Goal: Information Seeking & Learning: Learn about a topic

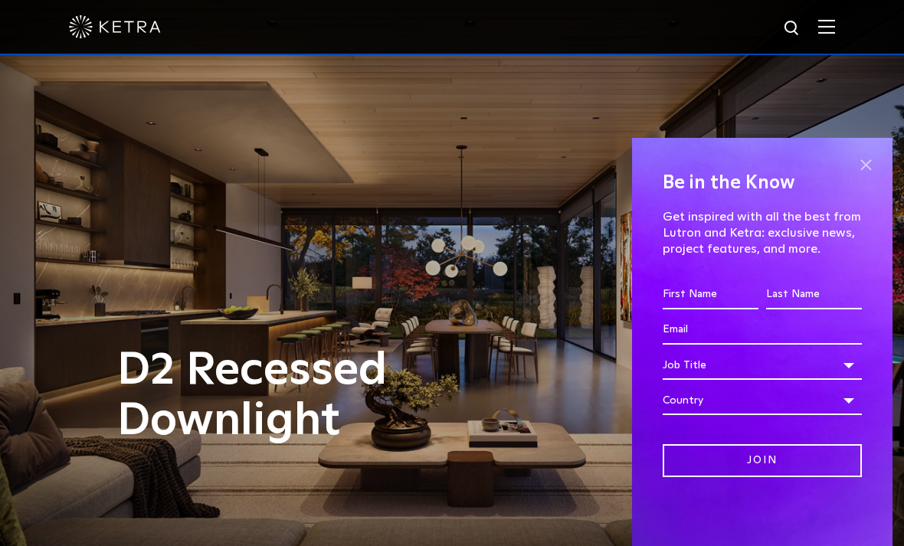
click at [868, 166] on span at bounding box center [866, 164] width 23 height 23
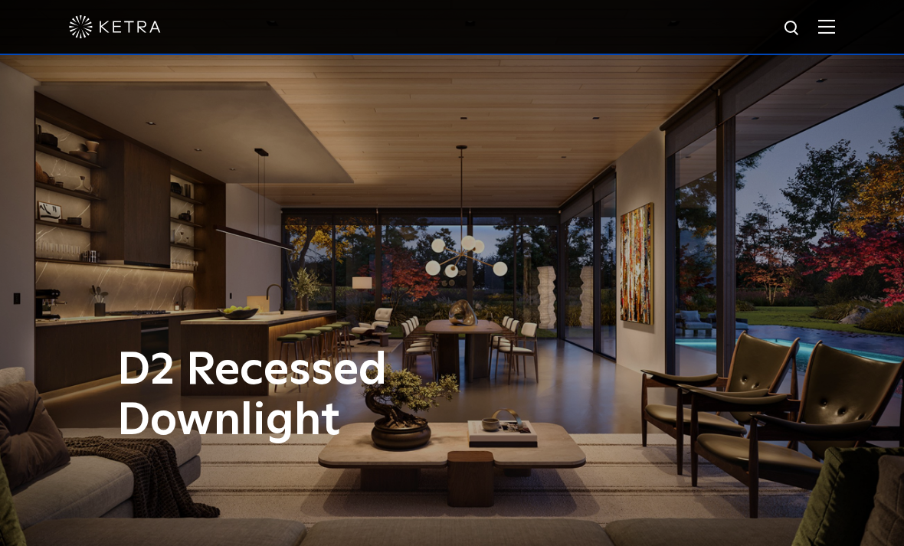
click at [841, 31] on div at bounding box center [452, 27] width 904 height 55
click at [827, 28] on img at bounding box center [827, 26] width 17 height 15
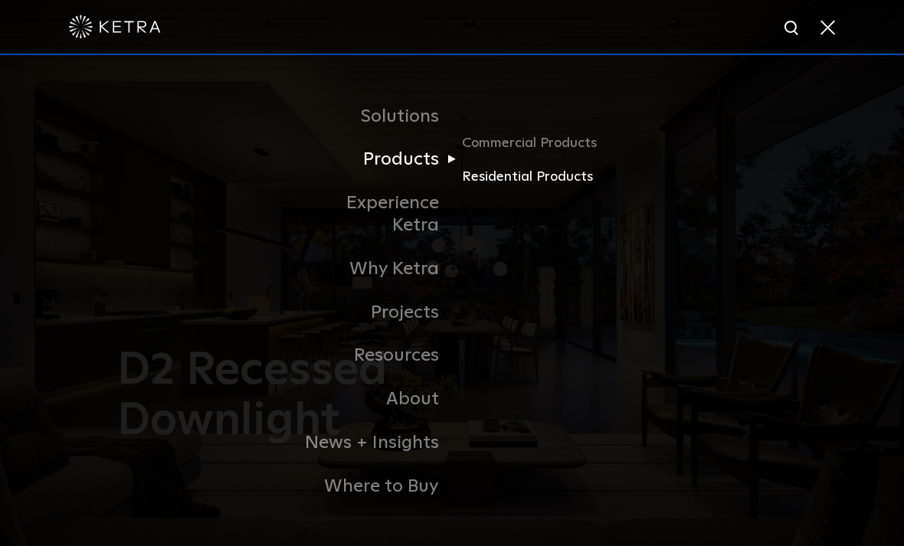
click at [497, 188] on link "Residential Products" at bounding box center [535, 177] width 147 height 22
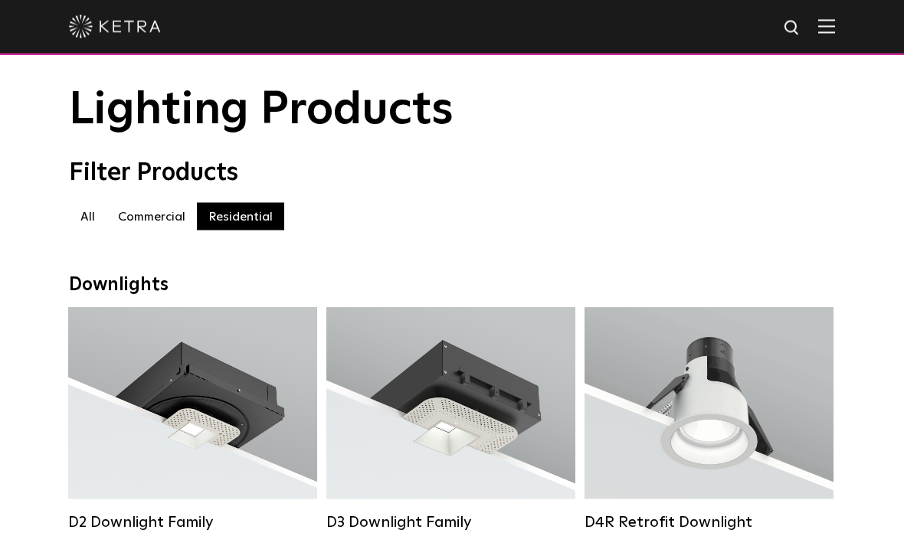
scroll to position [31, 0]
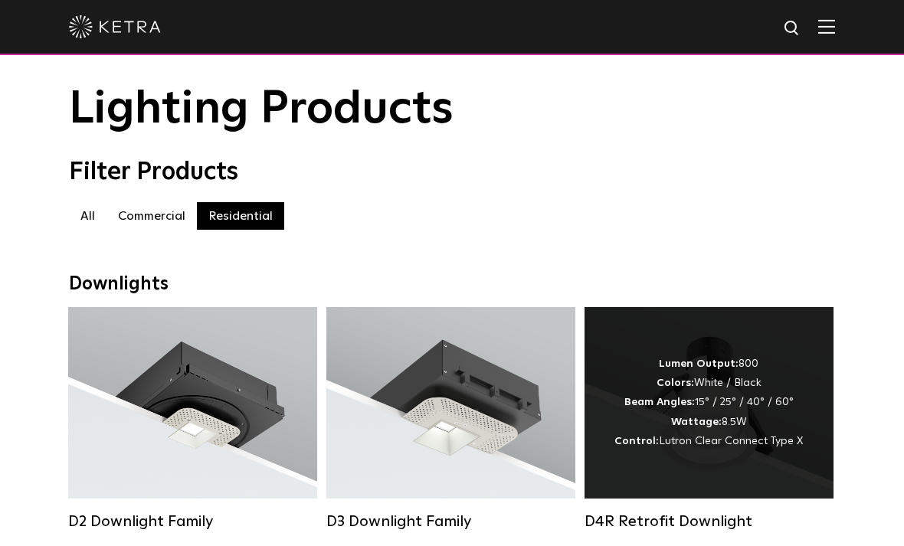
click at [672, 520] on div "D4R Retrofit Downlight" at bounding box center [709, 522] width 249 height 18
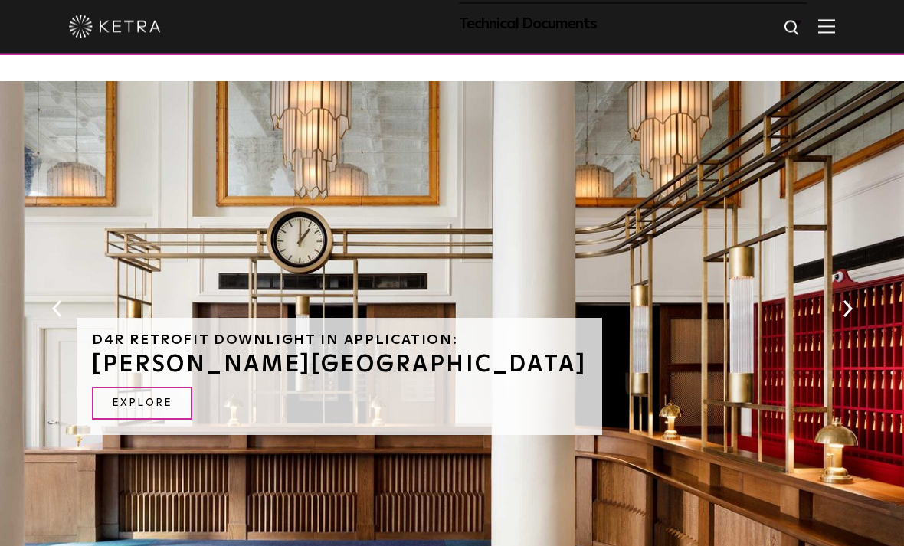
scroll to position [850, 0]
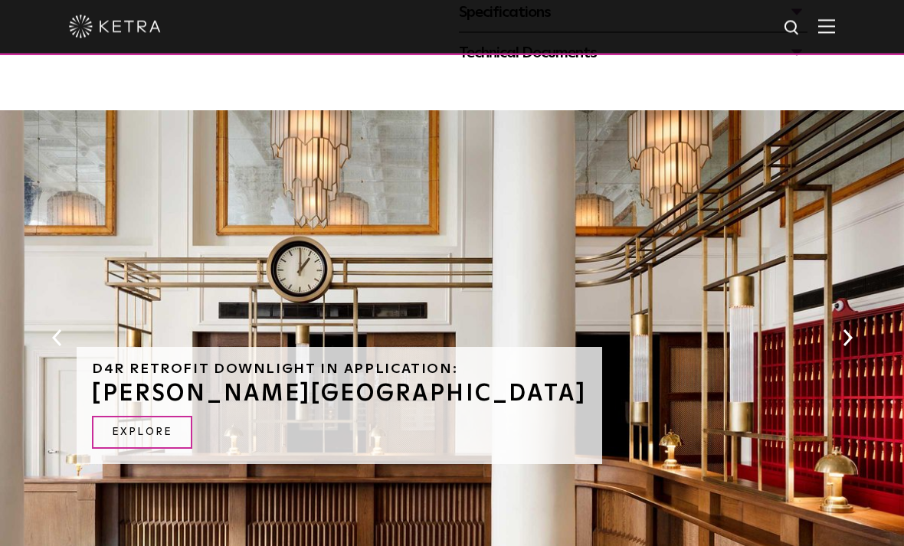
click at [845, 329] on button "Next" at bounding box center [847, 339] width 15 height 20
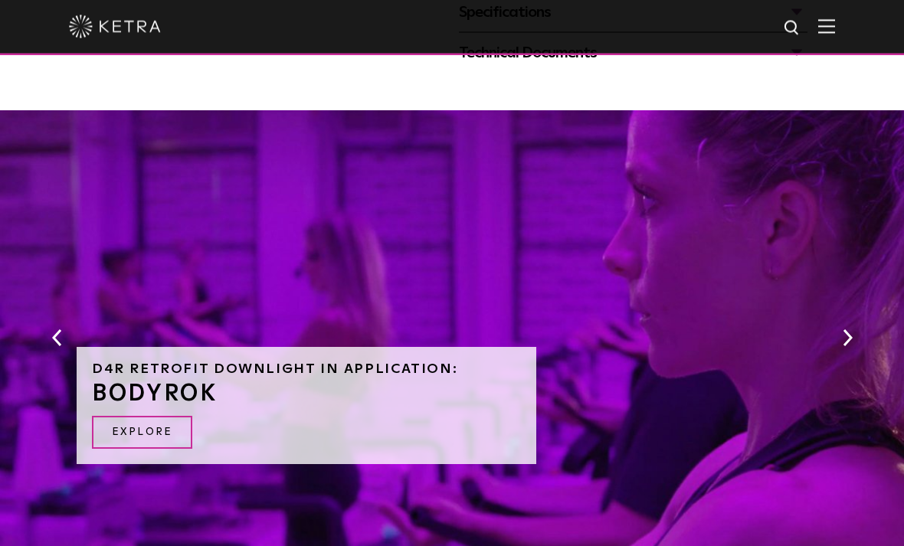
scroll to position [851, 0]
click at [845, 329] on button "Next" at bounding box center [847, 338] width 15 height 20
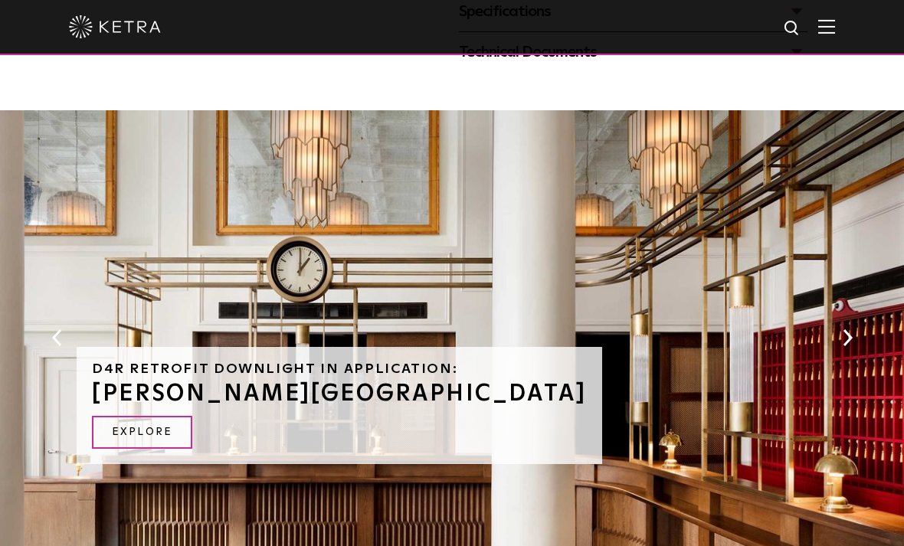
click at [845, 330] on button "Next" at bounding box center [847, 338] width 15 height 20
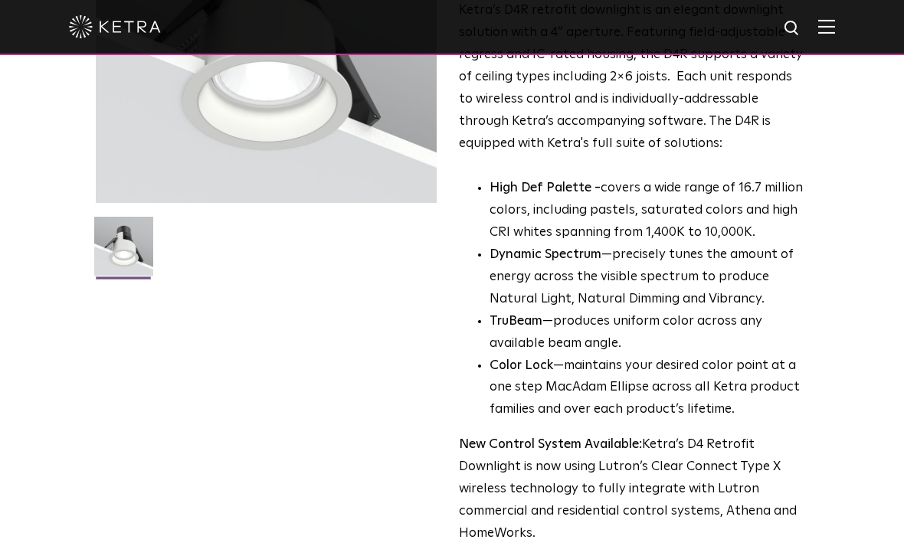
scroll to position [0, 0]
